Goal: Information Seeking & Learning: Learn about a topic

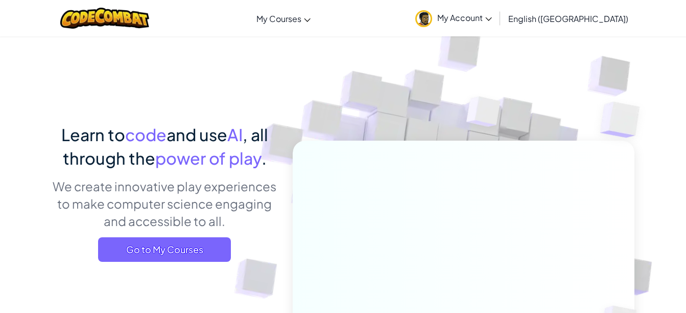
click at [152, 247] on span "Go to My Courses" at bounding box center [164, 249] width 133 height 25
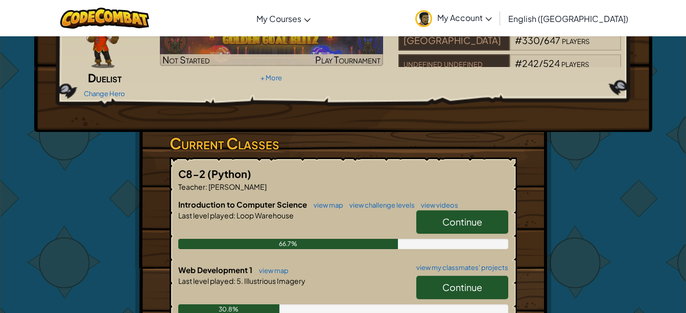
scroll to position [96, 0]
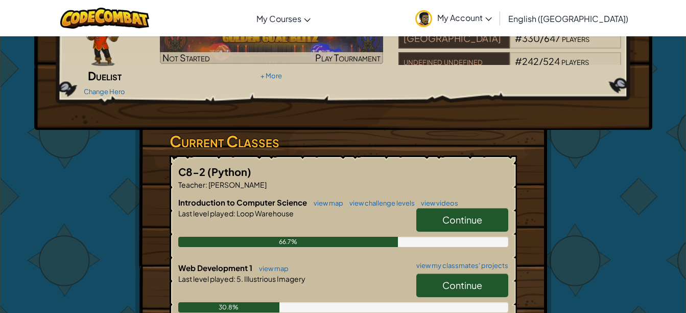
click at [483, 277] on link "Continue" at bounding box center [462, 285] width 92 height 24
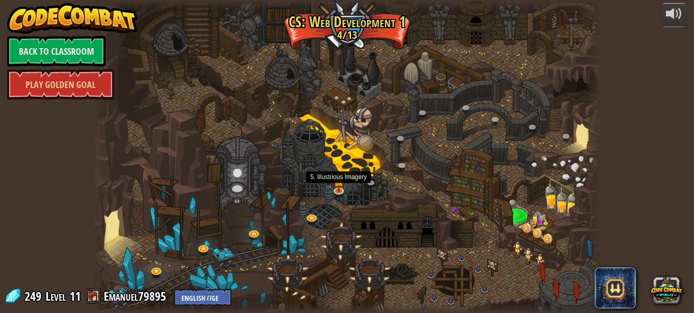
click at [344, 189] on img at bounding box center [339, 180] width 12 height 21
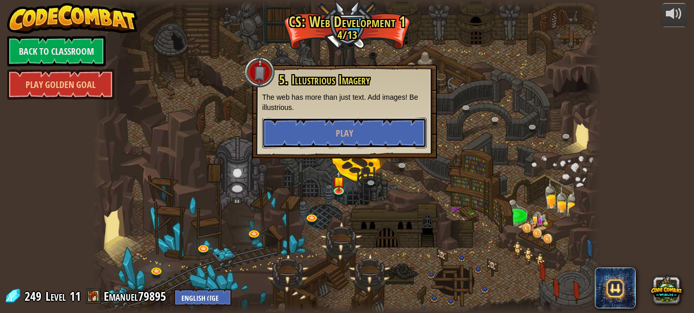
click at [360, 130] on button "Play" at bounding box center [344, 133] width 165 height 31
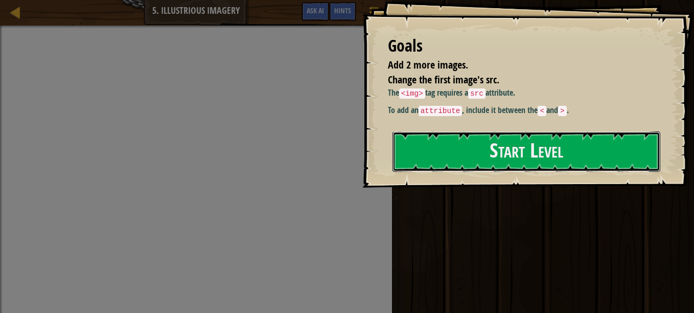
click at [434, 161] on button "Start Level" at bounding box center [526, 151] width 268 height 40
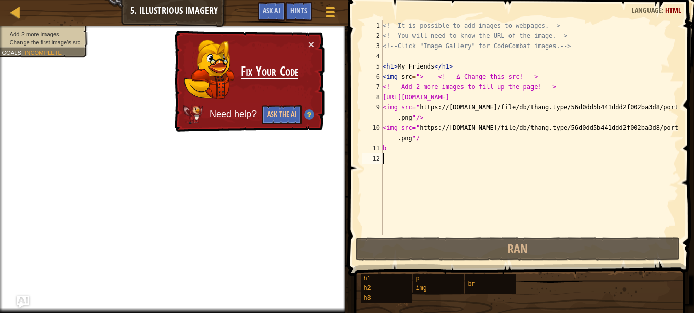
click at [314, 44] on div "× Fix Your Code Need help? Ask the AI" at bounding box center [249, 82] width 152 height 102
click at [334, 8] on span at bounding box center [329, 8] width 9 height 2
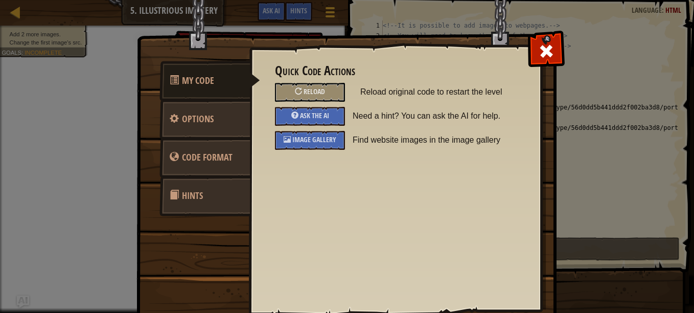
click at [311, 91] on span "Reload" at bounding box center [314, 91] width 21 height 10
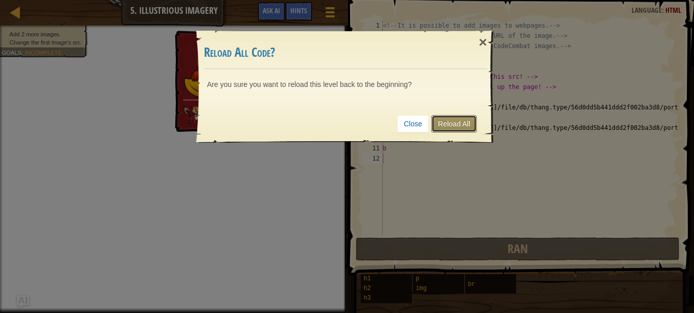
click at [449, 125] on link "Reload All" at bounding box center [453, 123] width 45 height 17
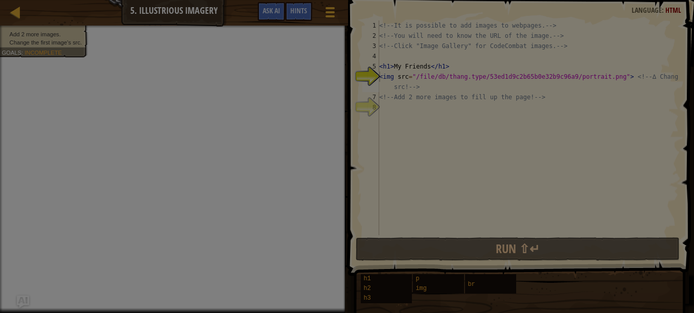
type textarea "<img src="/file/db/thang.type/53ed1d9c2b65b0e32b9c96a9/portrait.png"> <!-- ∆ Ch…"
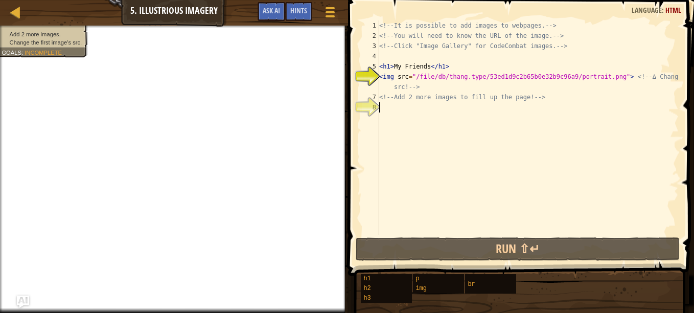
click at [449, 125] on div "<!-- It is possible to add images to webpages. --> <!-- You will need to know t…" at bounding box center [528, 137] width 302 height 235
click at [321, 15] on button "Game Menu" at bounding box center [330, 14] width 26 height 24
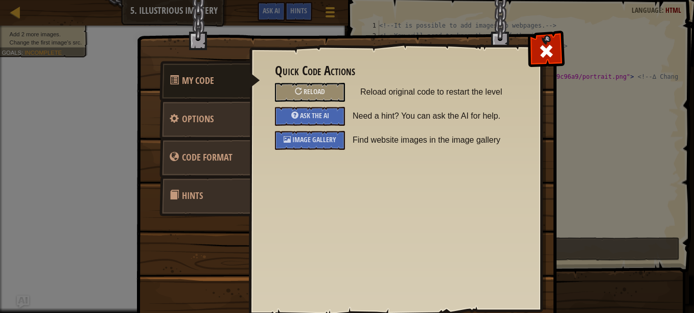
click at [307, 140] on span "Image Gallery" at bounding box center [314, 139] width 44 height 10
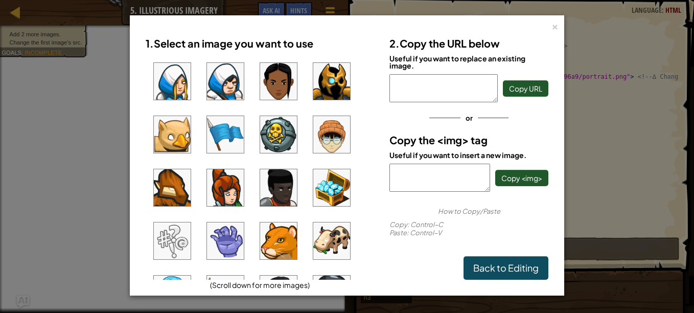
click at [270, 239] on img at bounding box center [278, 240] width 37 height 37
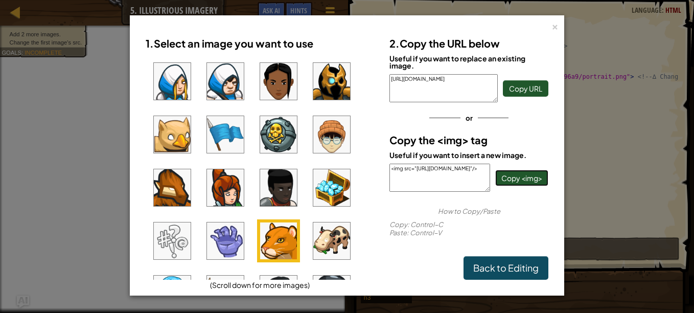
click at [520, 178] on span "Copy <img>" at bounding box center [521, 177] width 41 height 9
click at [509, 262] on link "Back to Editing" at bounding box center [505, 268] width 85 height 24
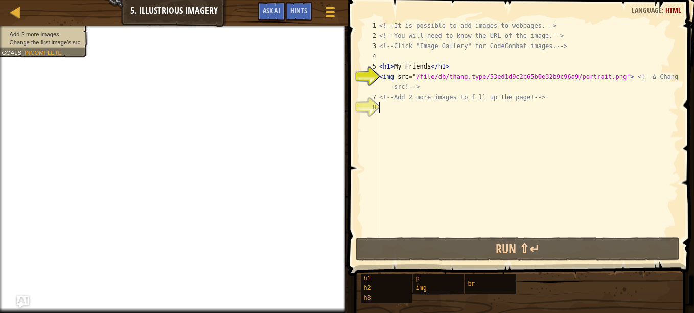
click at [391, 106] on div "<!-- It is possible to add images to webpages. --> <!-- You will need to know t…" at bounding box center [527, 137] width 301 height 235
paste textarea "<img src="[URL][DOMAIN_NAME]"/>"
type textarea "<img src="[URL][DOMAIN_NAME]"/>"
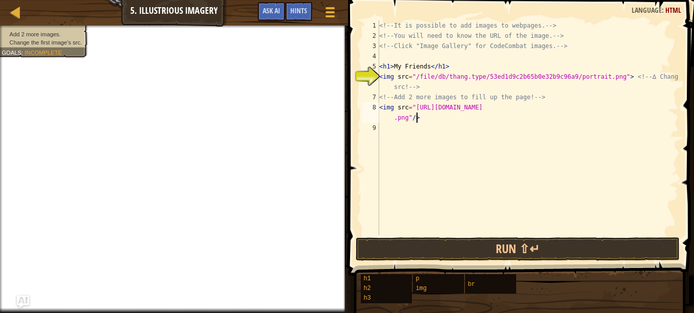
click at [328, 15] on div at bounding box center [329, 12] width 13 height 14
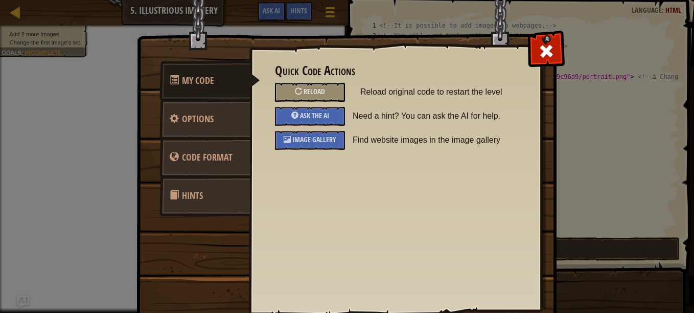
click at [320, 148] on div "Image Gallery" at bounding box center [310, 140] width 70 height 19
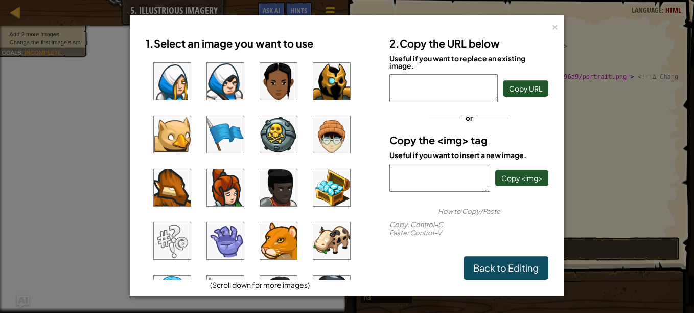
click at [339, 244] on img at bounding box center [331, 240] width 37 height 37
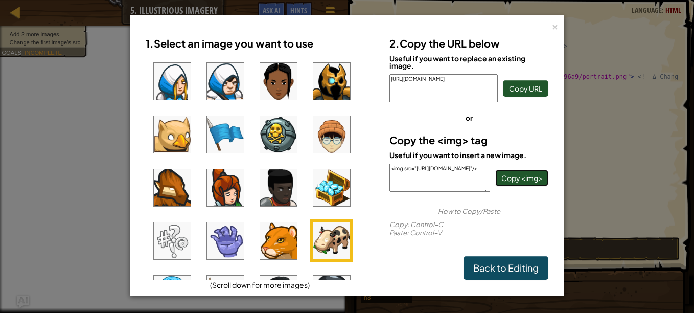
click at [523, 181] on span "Copy <img>" at bounding box center [521, 177] width 41 height 9
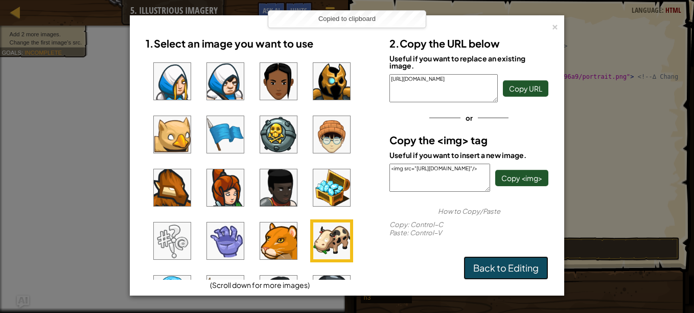
click at [505, 271] on link "Back to Editing" at bounding box center [505, 268] width 85 height 24
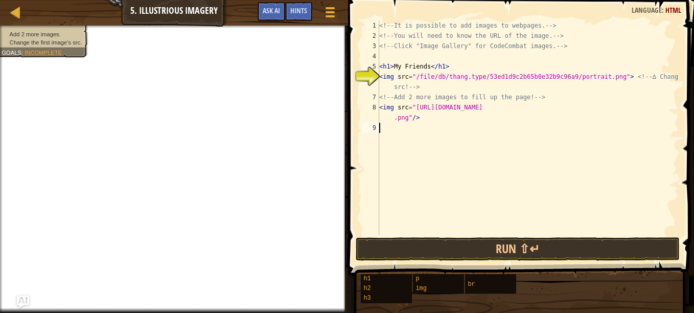
click at [398, 126] on div "<!-- It is possible to add images to webpages. --> <!-- You will need to know t…" at bounding box center [527, 137] width 301 height 235
paste textarea "<img src="[URL][DOMAIN_NAME]"/>"
click at [329, 20] on button "Game Menu" at bounding box center [330, 14] width 26 height 24
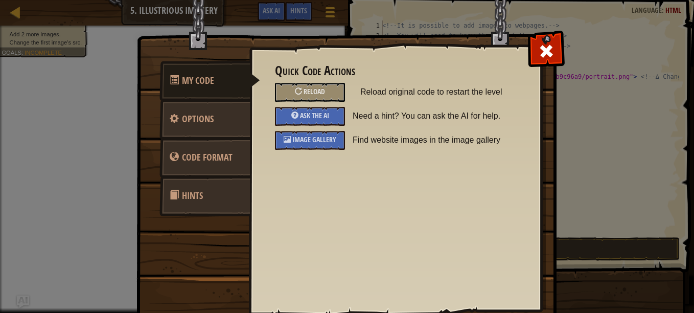
click at [314, 140] on span "Image Gallery" at bounding box center [314, 139] width 44 height 10
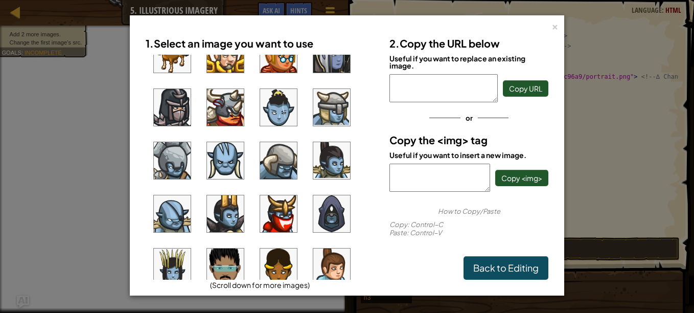
scroll to position [506, 0]
click at [271, 159] on img at bounding box center [278, 160] width 37 height 37
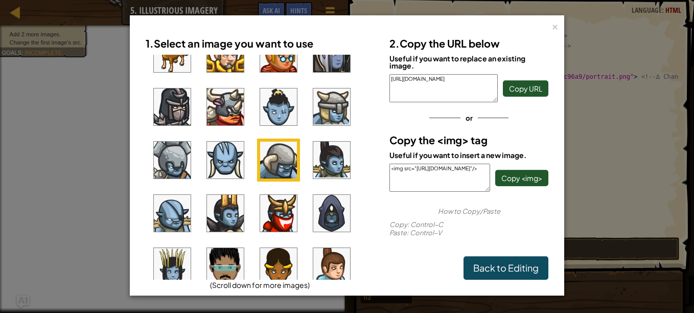
click at [525, 189] on div "<img src="[URL][DOMAIN_NAME]"/> Copy <img>" at bounding box center [468, 178] width 159 height 28
click at [523, 178] on span "Copy <img>" at bounding box center [521, 177] width 41 height 9
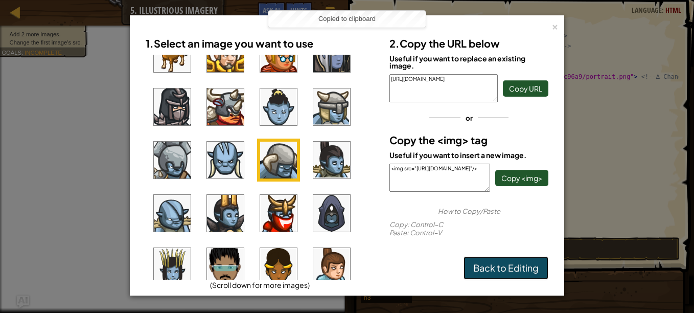
click at [502, 265] on link "Back to Editing" at bounding box center [505, 268] width 85 height 24
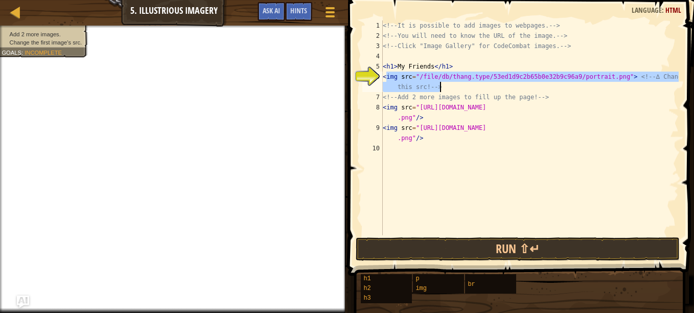
drag, startPoint x: 386, startPoint y: 80, endPoint x: 453, endPoint y: 91, distance: 68.5
click at [453, 91] on div "<!-- It is possible to add images to webpages. --> <!-- You will need to know t…" at bounding box center [530, 137] width 298 height 235
type textarea "<"
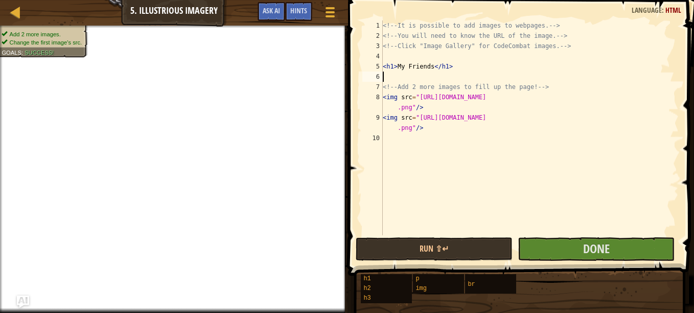
paste textarea "<img src="[URL][DOMAIN_NAME]"/>"
type textarea "<img src="[URL][DOMAIN_NAME]"/>"
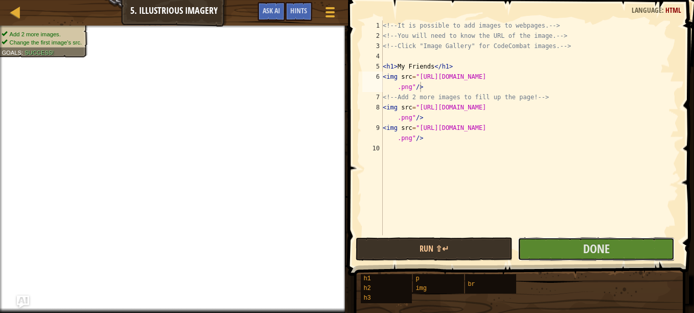
click at [578, 248] on button "Done" at bounding box center [596, 249] width 157 height 24
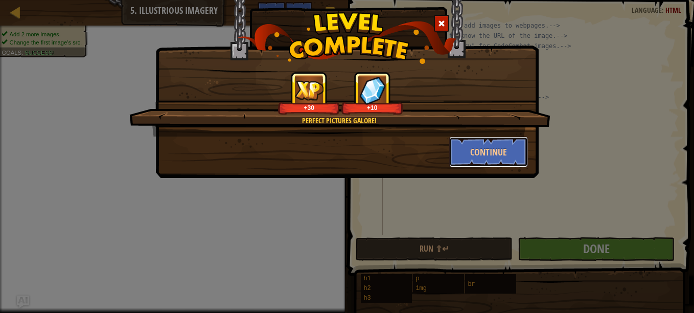
click at [506, 152] on button "Continue" at bounding box center [488, 151] width 79 height 31
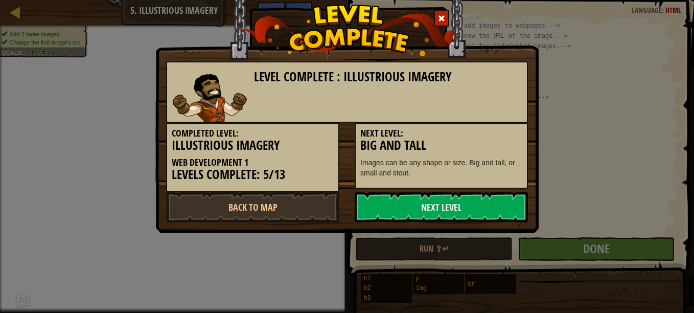
click at [468, 212] on link "Next Level" at bounding box center [441, 207] width 173 height 31
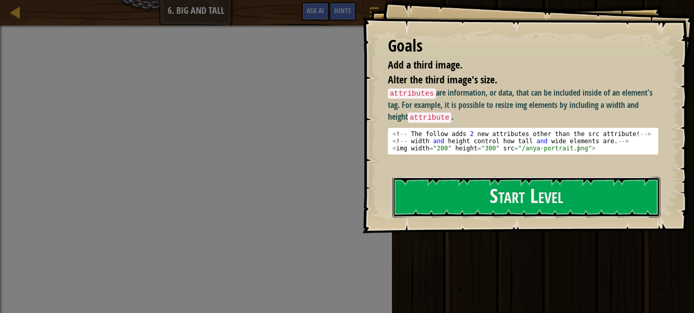
click at [451, 211] on button "Start Level" at bounding box center [526, 197] width 268 height 40
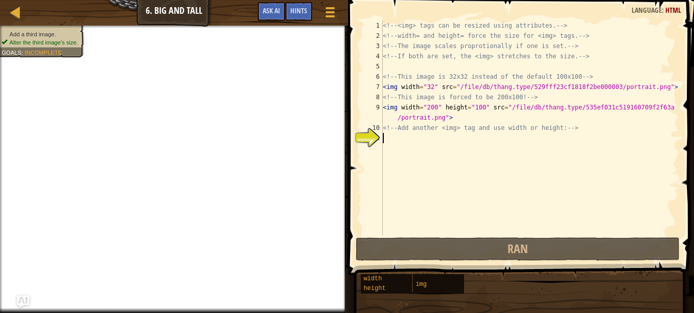
click at [427, 150] on div "<!-- <img> tags can be resized using attributes. --> <!-- width= and height= fo…" at bounding box center [530, 137] width 298 height 235
click at [334, 14] on div at bounding box center [329, 12] width 13 height 14
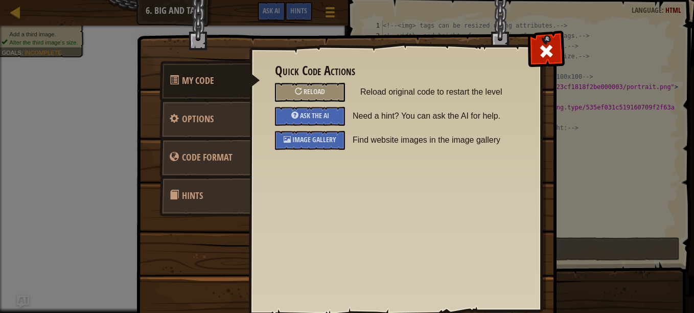
click at [306, 145] on div "Image Gallery" at bounding box center [310, 140] width 70 height 19
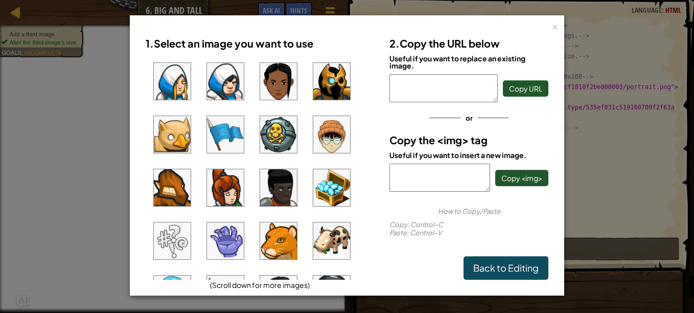
click at [221, 241] on img at bounding box center [225, 240] width 37 height 37
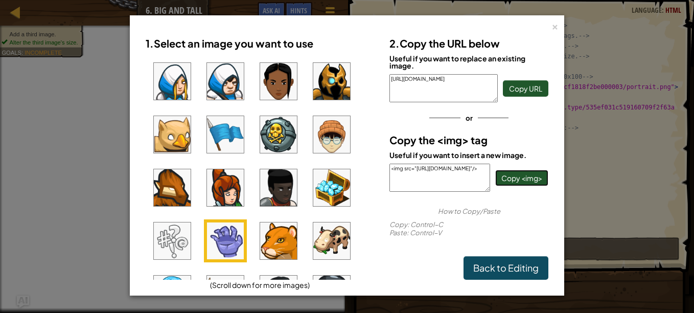
click at [511, 174] on span "Copy <img>" at bounding box center [521, 177] width 41 height 9
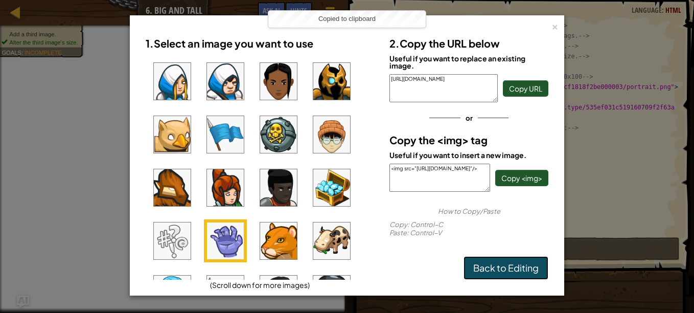
click at [505, 273] on link "Back to Editing" at bounding box center [505, 268] width 85 height 24
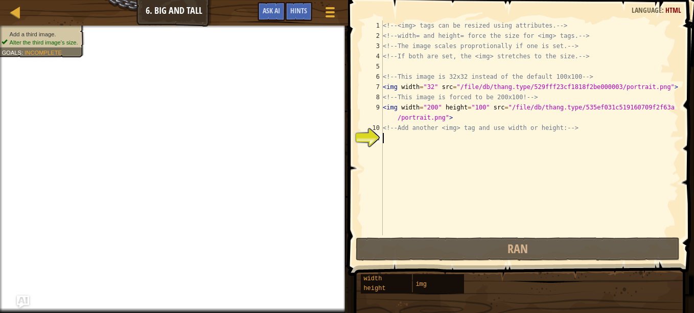
click at [425, 145] on div "<!-- <img> tags can be resized using attributes. --> <!-- width= and height= fo…" at bounding box center [530, 137] width 298 height 235
paste textarea "<img src="[URL][DOMAIN_NAME]"/>"
type textarea "<img src="[URL][DOMAIN_NAME]"/>"
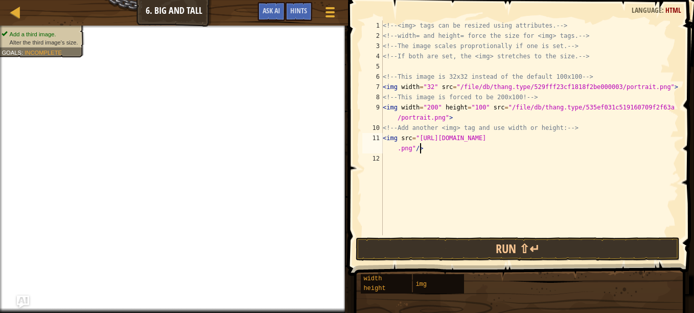
click at [371, 284] on div "height" at bounding box center [395, 289] width 69 height 10
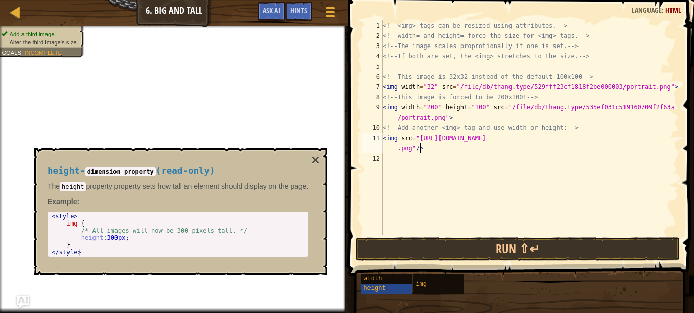
click at [371, 276] on span "width" at bounding box center [372, 278] width 18 height 7
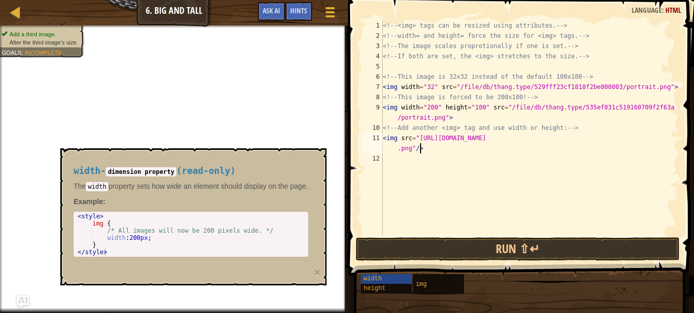
click at [384, 155] on div "<!-- <img> tags can be resized using attributes. --> <!-- width= and height= fo…" at bounding box center [530, 137] width 298 height 235
type textarea "w"
click at [425, 149] on div "<!-- <img> tags can be resized using attributes. --> <!-- width= and height= fo…" at bounding box center [530, 137] width 298 height 235
click at [397, 139] on div "<!-- <img> tags can be resized using attributes. --> <!-- width= and height= fo…" at bounding box center [530, 137] width 298 height 235
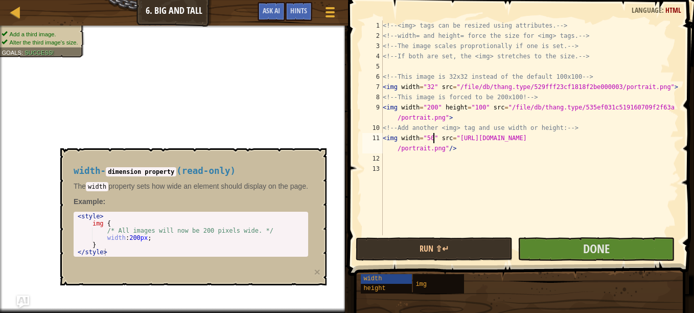
scroll to position [5, 4]
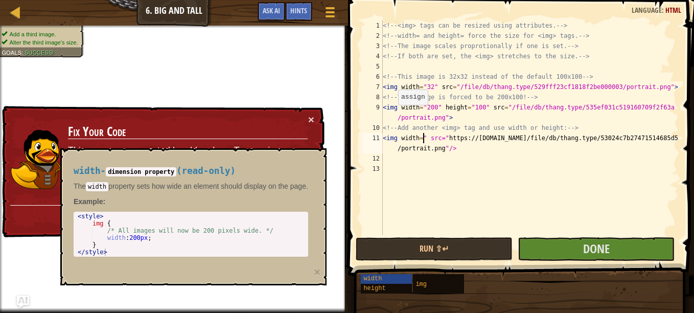
click at [314, 121] on div "× Fix Your Code This error was generated by old code — Try running your new cod…" at bounding box center [162, 172] width 324 height 132
click at [312, 121] on button "×" at bounding box center [311, 119] width 6 height 11
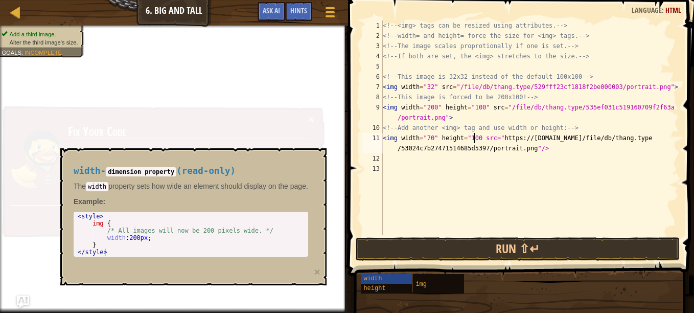
scroll to position [5, 8]
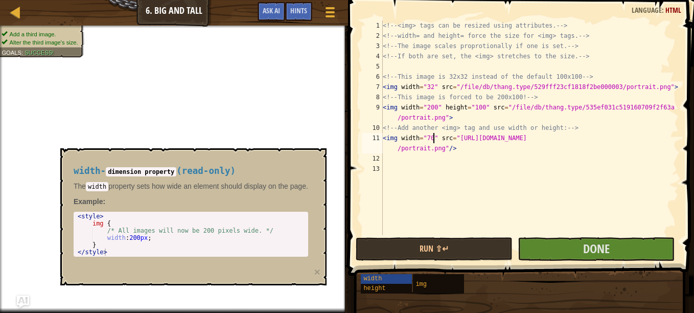
type textarea "<img width="70" src="[URL][DOMAIN_NAME]"/>"
click at [609, 250] on span "Done" at bounding box center [596, 248] width 27 height 16
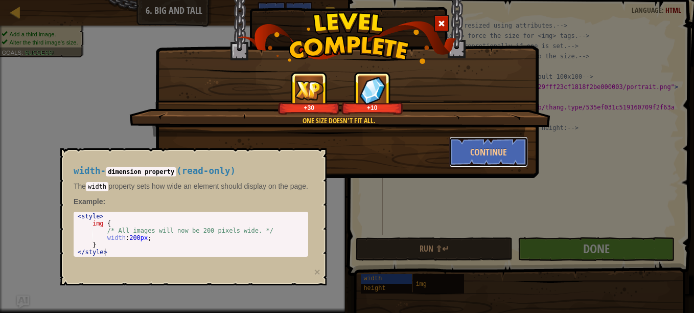
click at [469, 140] on button "Continue" at bounding box center [488, 151] width 79 height 31
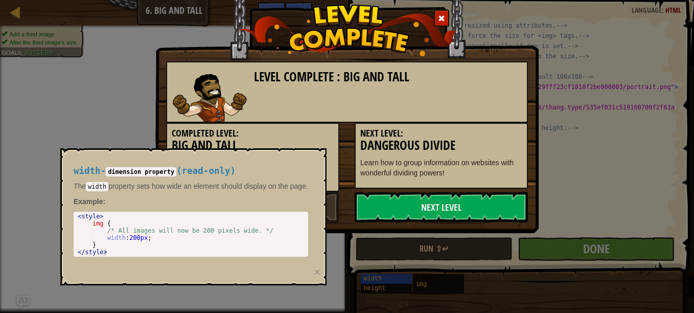
click at [454, 209] on link "Next Level" at bounding box center [441, 207] width 173 height 31
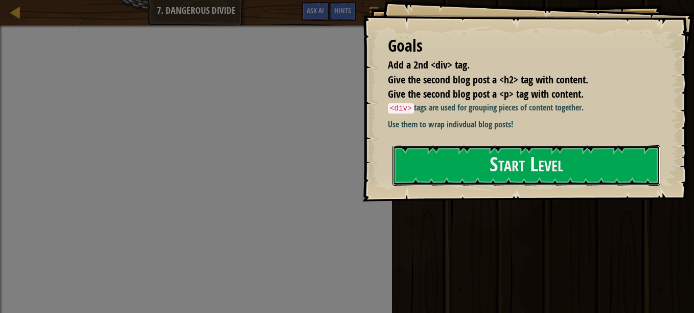
click at [470, 163] on button "Start Level" at bounding box center [526, 165] width 268 height 40
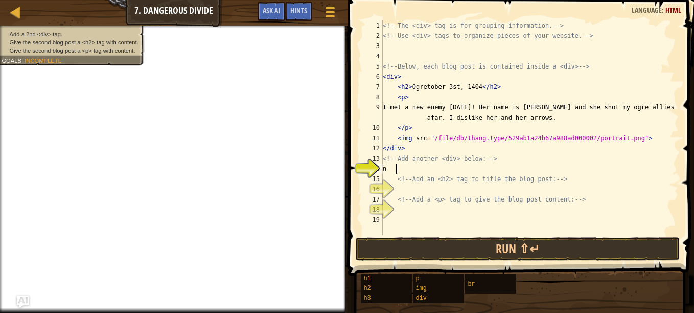
scroll to position [5, 0]
type textarea "n"
